Goal: Task Accomplishment & Management: Use online tool/utility

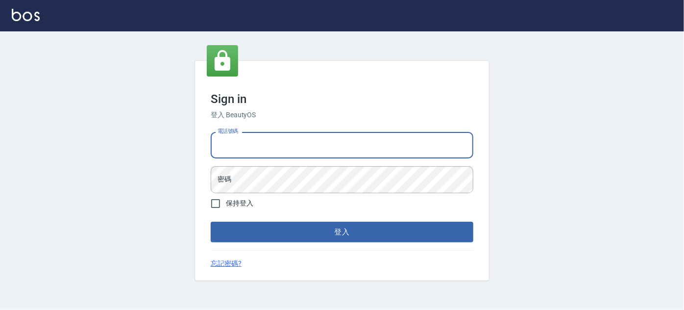
click at [309, 151] on input "電話號碼" at bounding box center [342, 145] width 263 height 26
type input "5371198"
click at [211, 222] on button "登入" at bounding box center [342, 232] width 263 height 21
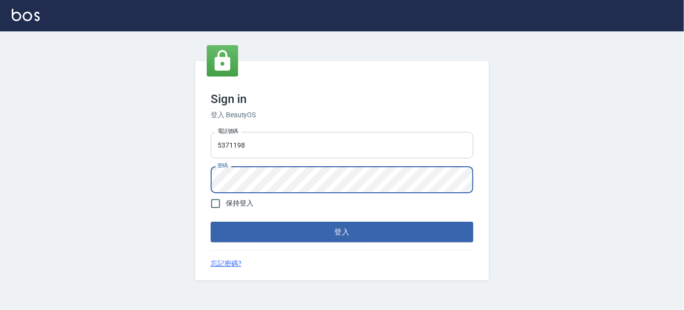
click at [211, 222] on button "登入" at bounding box center [342, 232] width 263 height 21
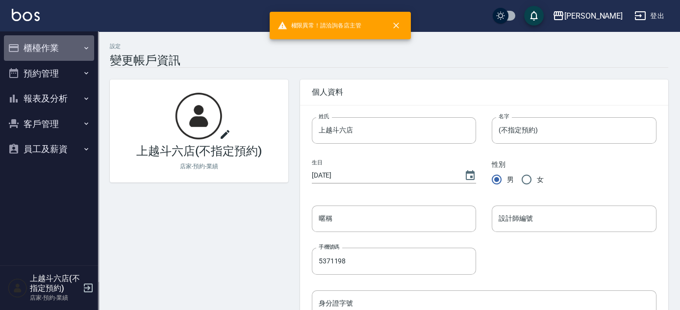
click at [73, 53] on button "櫃檯作業" at bounding box center [49, 47] width 90 height 25
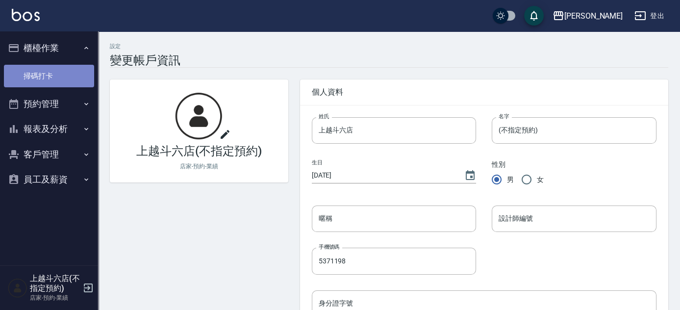
click at [69, 74] on link "掃碼打卡" at bounding box center [49, 76] width 90 height 23
